Goal: Navigation & Orientation: Understand site structure

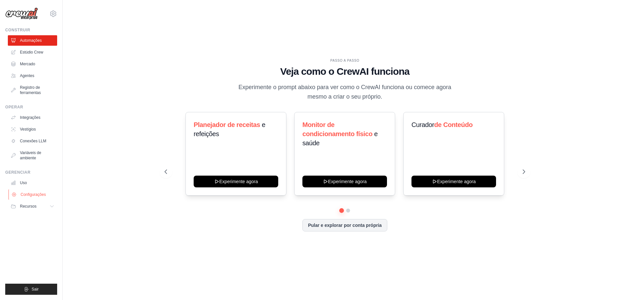
click at [32, 195] on font "Configurações" at bounding box center [33, 194] width 25 height 5
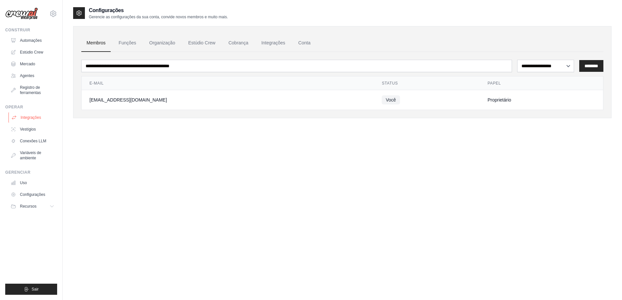
click at [32, 119] on font "Integrações" at bounding box center [31, 117] width 21 height 5
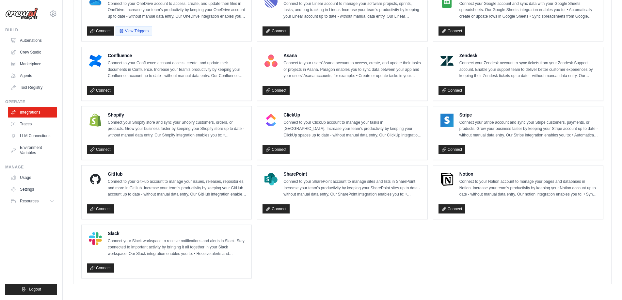
scroll to position [390, 0]
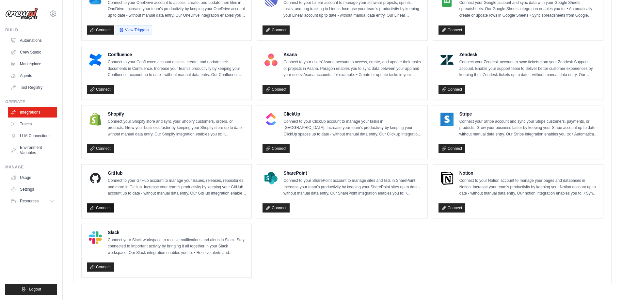
click at [104, 209] on link "Connect" at bounding box center [100, 207] width 27 height 9
click at [95, 208] on link "Connect" at bounding box center [100, 207] width 27 height 9
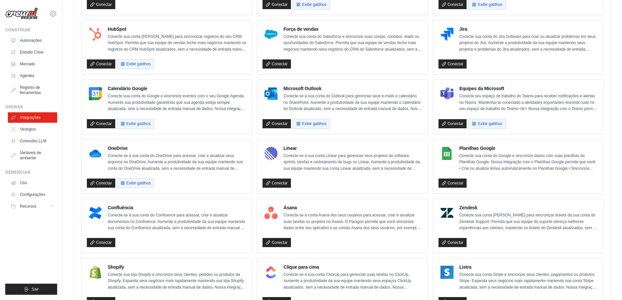
scroll to position [194, 0]
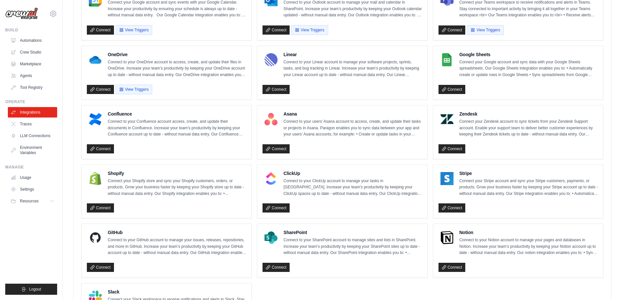
scroll to position [413, 0]
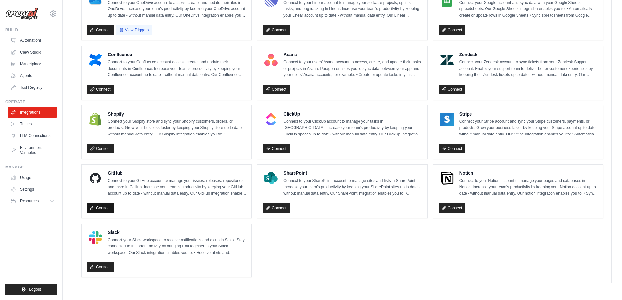
click at [98, 208] on link "Connect" at bounding box center [100, 207] width 27 height 9
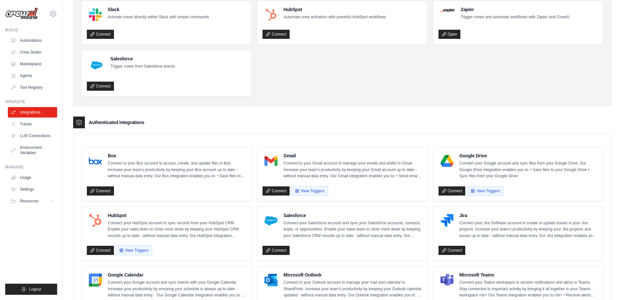
scroll to position [131, 0]
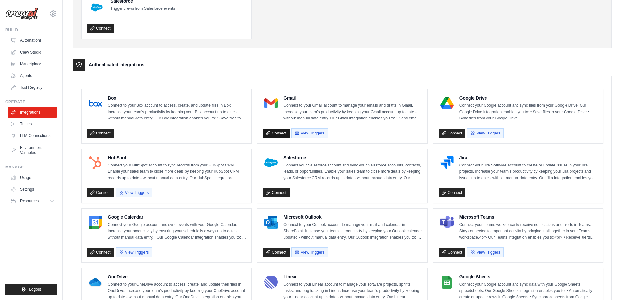
click at [279, 132] on link "Connect" at bounding box center [276, 133] width 27 height 9
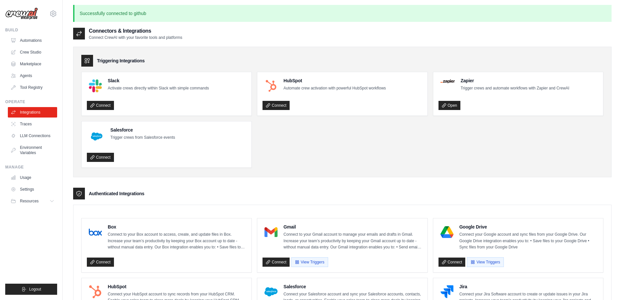
scroll to position [0, 0]
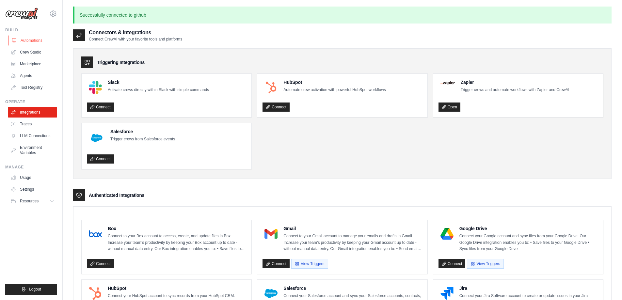
click at [30, 41] on link "Automations" at bounding box center [32, 40] width 49 height 10
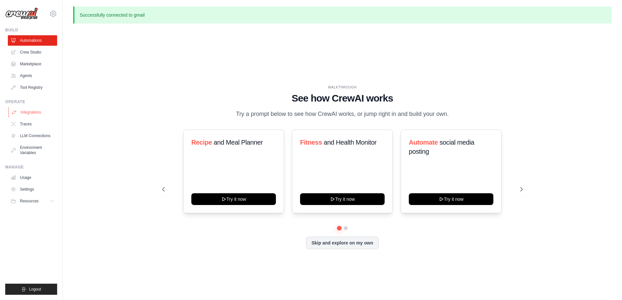
click at [29, 111] on link "Integrations" at bounding box center [32, 112] width 49 height 10
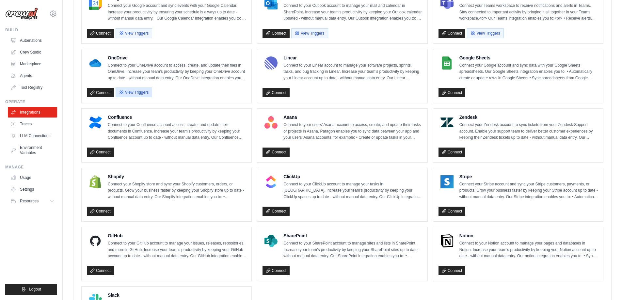
scroll to position [390, 0]
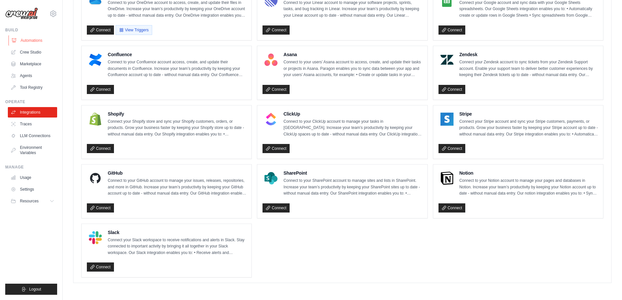
click at [29, 39] on link "Automations" at bounding box center [32, 40] width 49 height 10
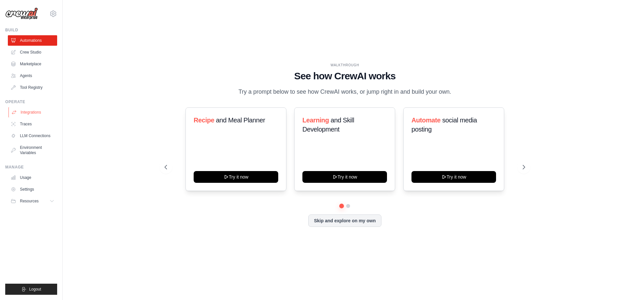
click at [33, 112] on link "Integrations" at bounding box center [32, 112] width 49 height 10
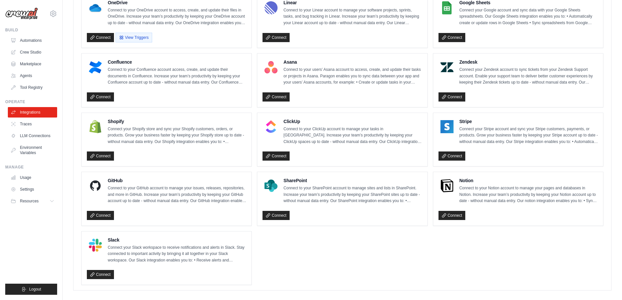
scroll to position [390, 0]
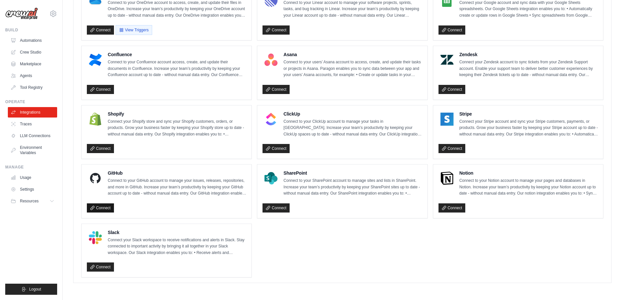
click at [104, 206] on link "Connect" at bounding box center [100, 207] width 27 height 9
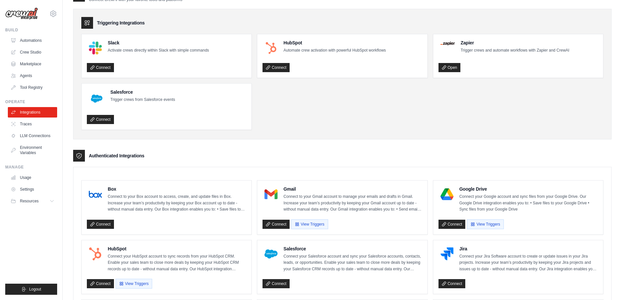
scroll to position [0, 0]
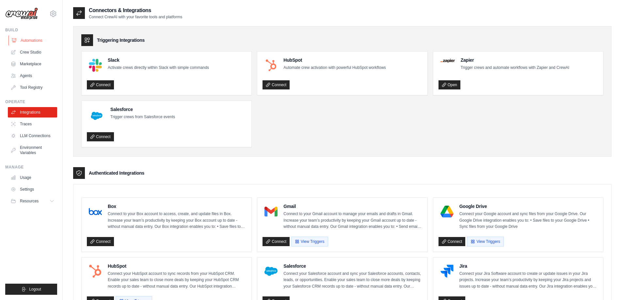
click at [22, 37] on link "Automations" at bounding box center [32, 40] width 49 height 10
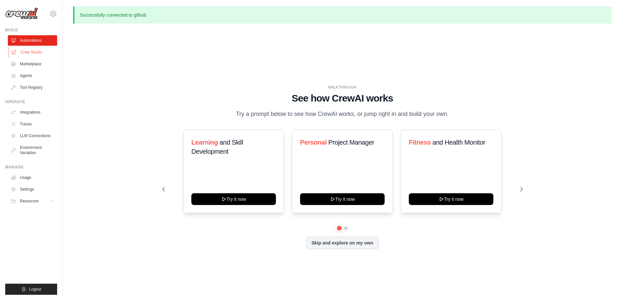
click at [25, 53] on link "Crew Studio" at bounding box center [32, 52] width 49 height 10
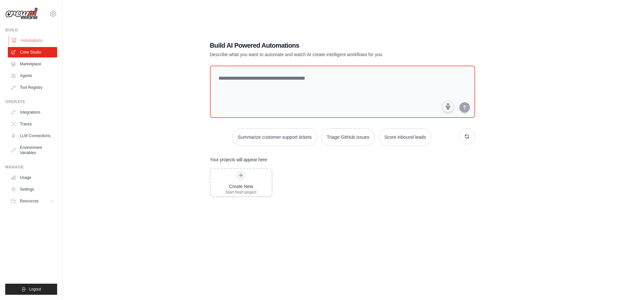
click at [25, 41] on link "Automations" at bounding box center [32, 40] width 49 height 10
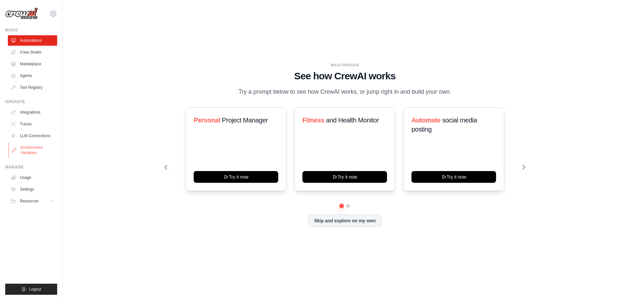
click at [35, 151] on link "Environment Variables" at bounding box center [32, 150] width 49 height 16
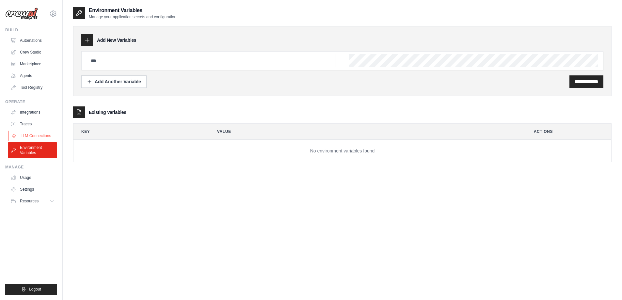
click at [31, 135] on link "LLM Connections" at bounding box center [32, 136] width 49 height 10
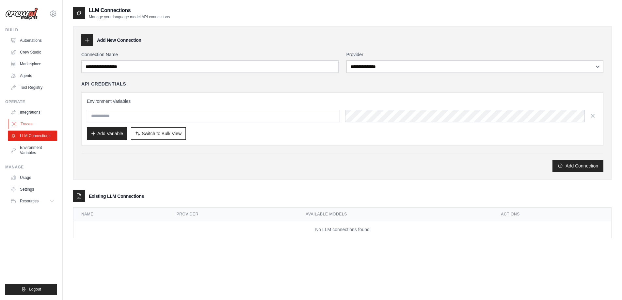
click at [29, 123] on link "Traces" at bounding box center [32, 124] width 49 height 10
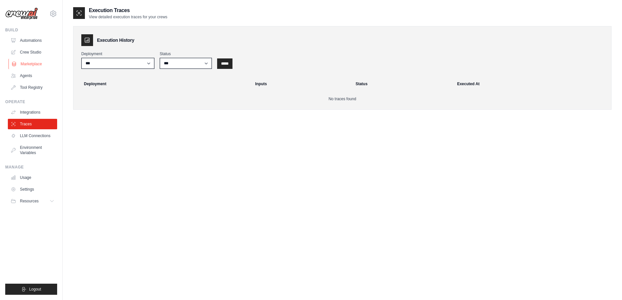
click at [29, 63] on link "Marketplace" at bounding box center [32, 64] width 49 height 10
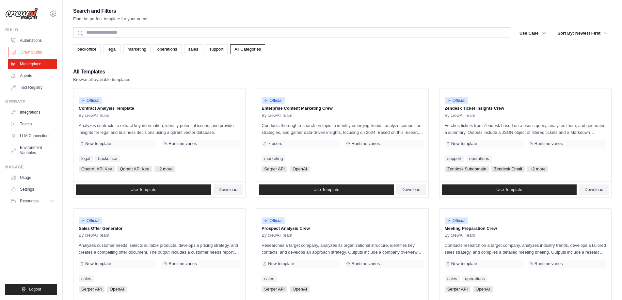
click at [29, 51] on link "Crew Studio" at bounding box center [32, 52] width 49 height 10
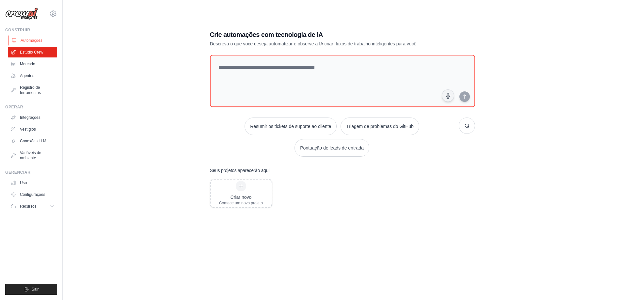
click at [30, 39] on font "Automações" at bounding box center [32, 40] width 22 height 5
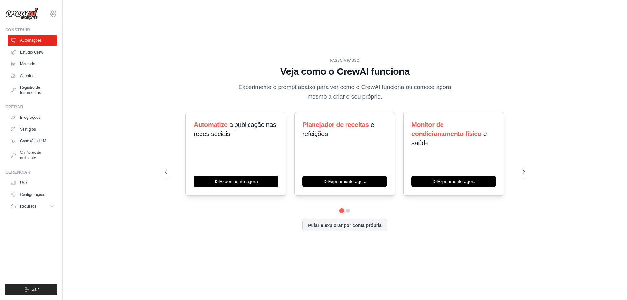
click at [54, 14] on icon at bounding box center [53, 14] width 8 height 8
click at [152, 53] on div "PASSO A PASSO Veja como o CrewAI funciona Experimente o prompt abaixo para ver …" at bounding box center [345, 150] width 544 height 287
